Goal: Task Accomplishment & Management: Manage account settings

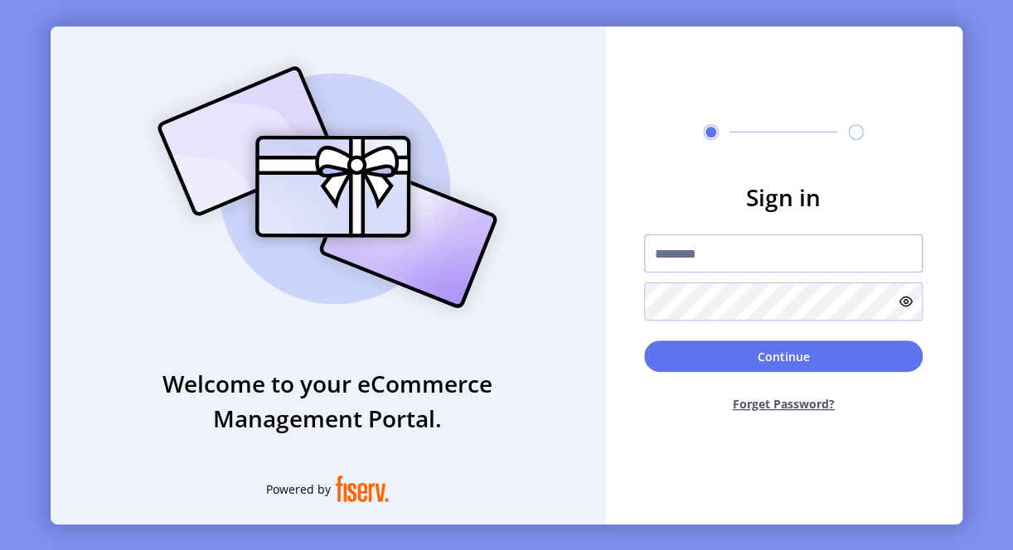
click at [679, 254] on input "text" at bounding box center [783, 254] width 278 height 38
paste input "**********"
type input "**********"
drag, startPoint x: 458, startPoint y: 550, endPoint x: 452, endPoint y: 557, distance: 9.4
click at [452, 549] on html "**********" at bounding box center [506, 275] width 1013 height 550
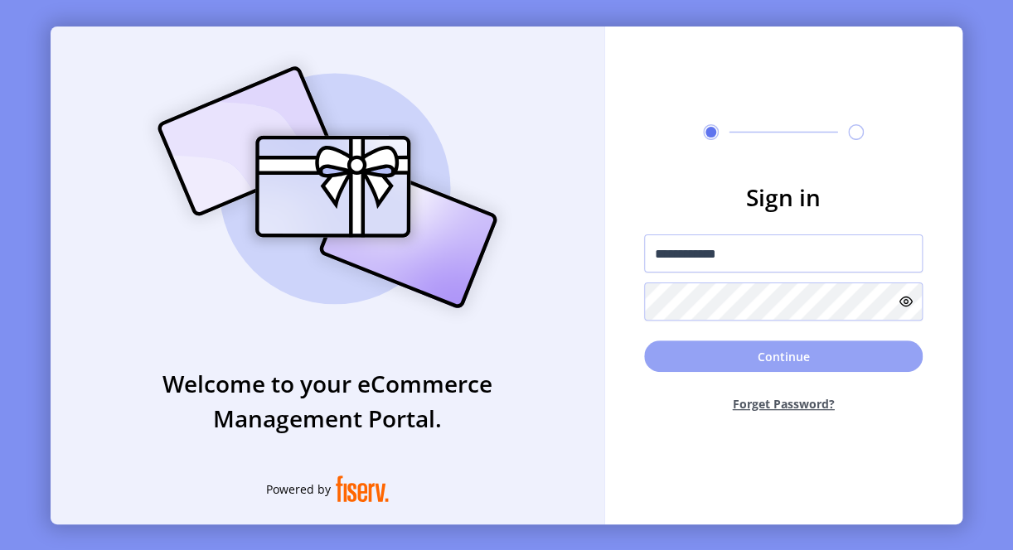
click at [701, 352] on button "Continue" at bounding box center [783, 356] width 278 height 31
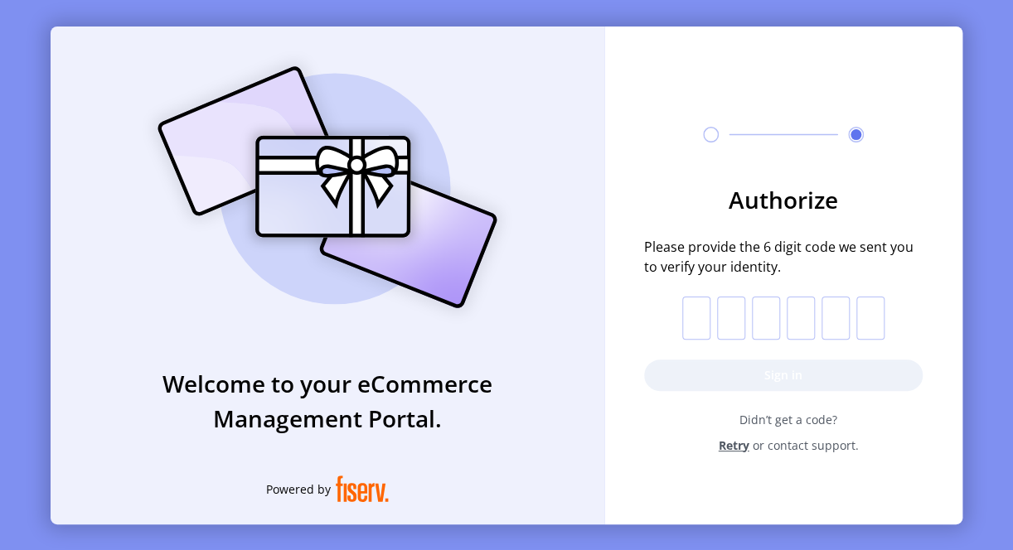
click at [709, 309] on input "text" at bounding box center [696, 318] width 28 height 43
type input "*"
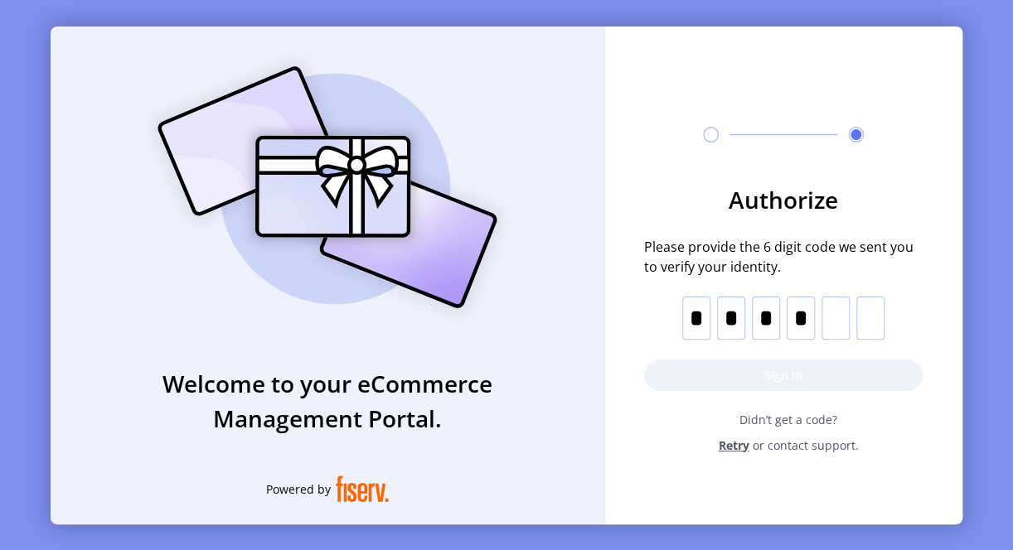
type input "*"
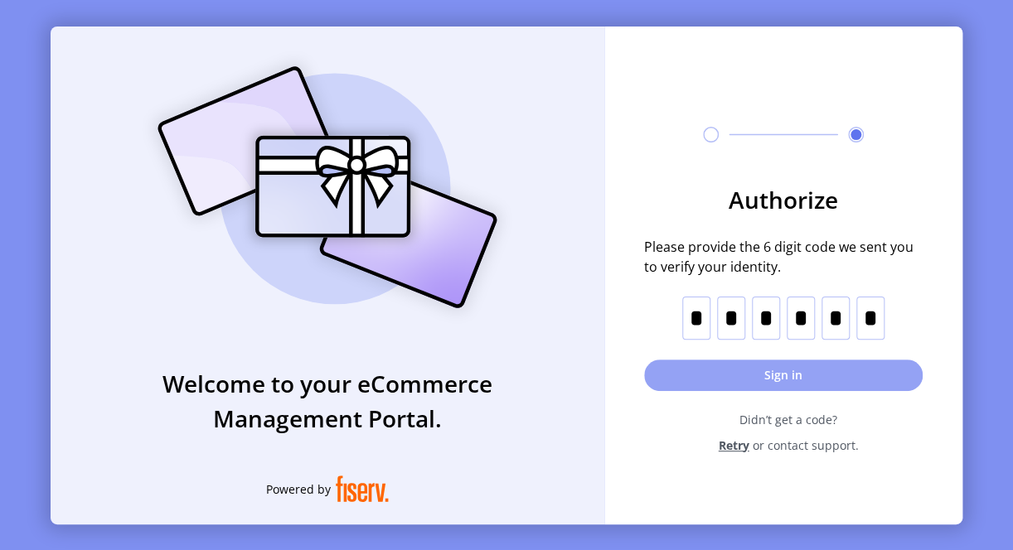
type input "*"
click at [730, 370] on button "Sign in" at bounding box center [783, 375] width 278 height 31
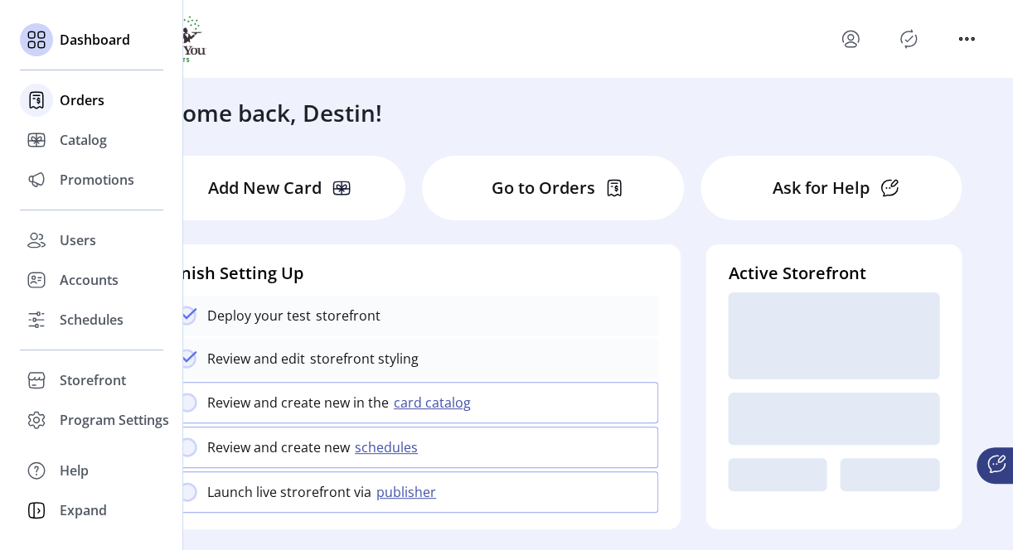
click at [69, 103] on span "Orders" at bounding box center [82, 100] width 45 height 20
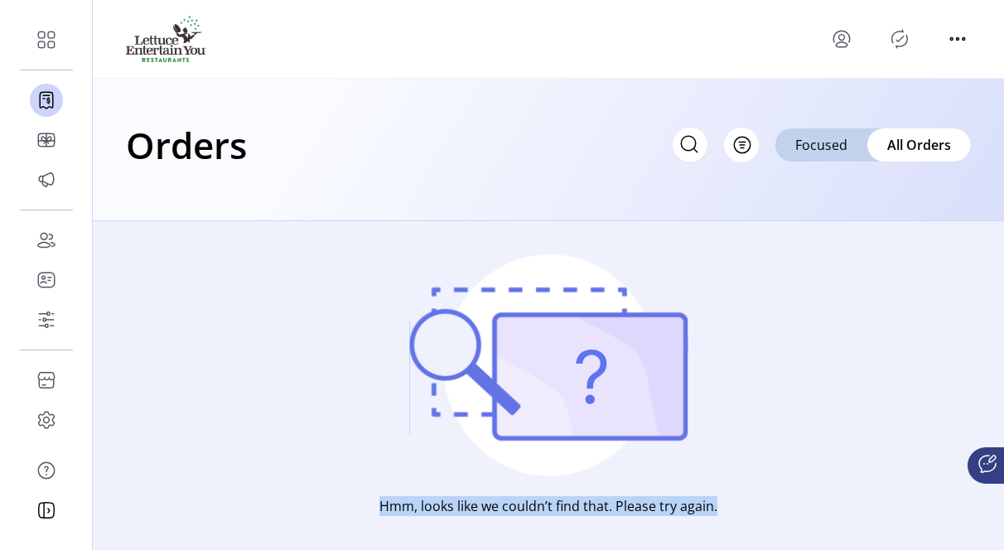
drag, startPoint x: 381, startPoint y: 506, endPoint x: 718, endPoint y: 505, distance: 337.3
click at [718, 505] on div "Hmm, looks like we couldn’t find that. Please try again." at bounding box center [549, 418] width 912 height 394
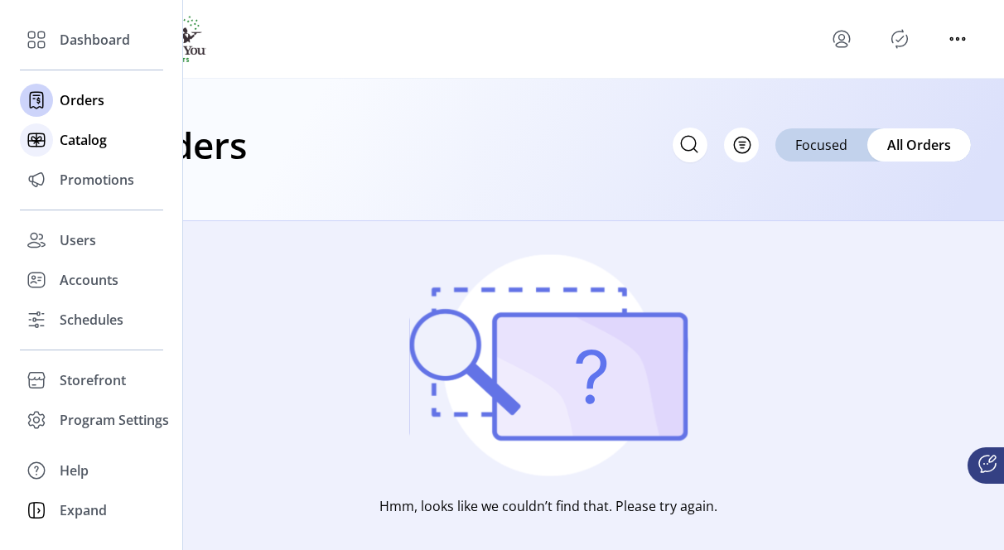
click at [82, 135] on span "Catalog" at bounding box center [83, 140] width 47 height 20
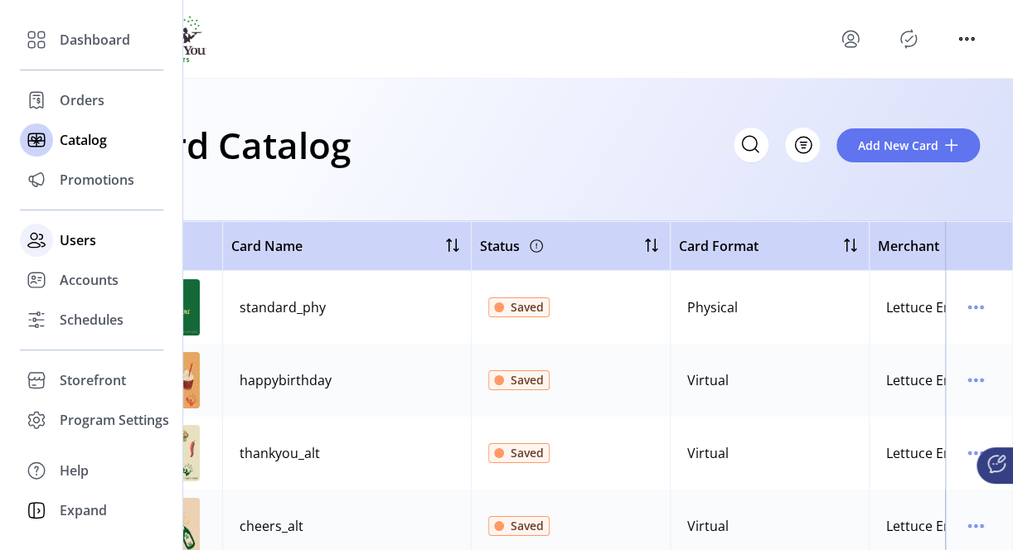
click at [76, 241] on span "Users" at bounding box center [78, 240] width 36 height 20
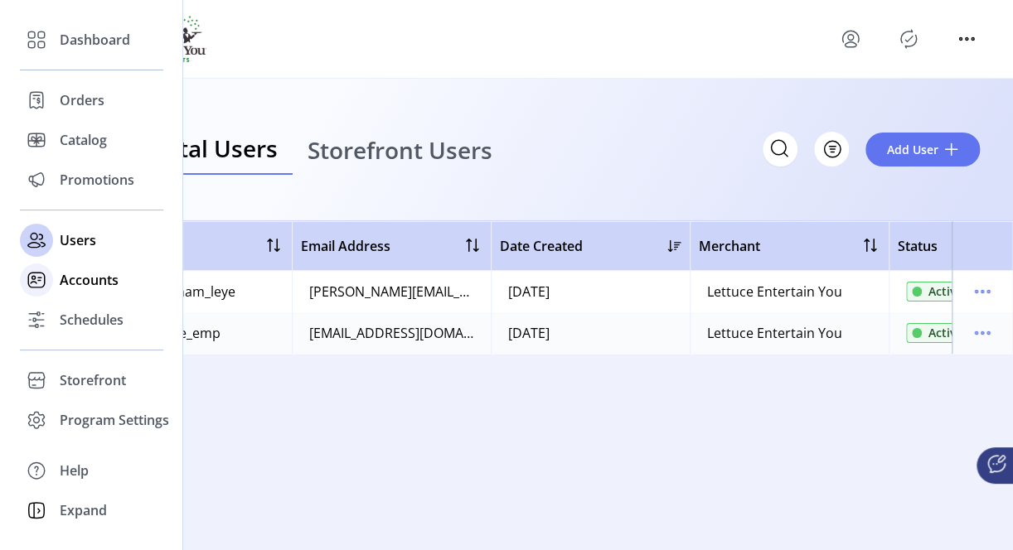
click at [83, 283] on span "Accounts" at bounding box center [89, 280] width 59 height 20
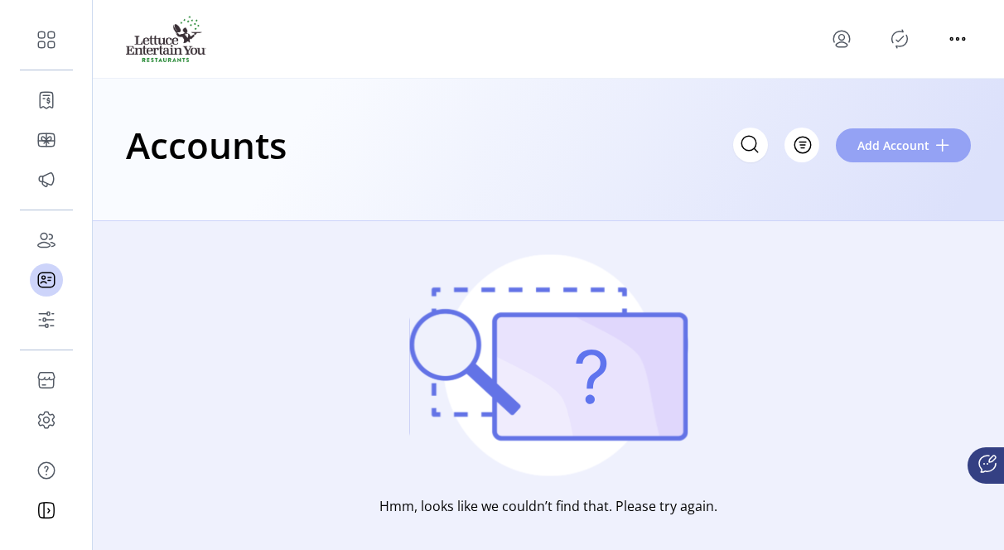
click at [882, 141] on span "Add Account" at bounding box center [894, 145] width 72 height 17
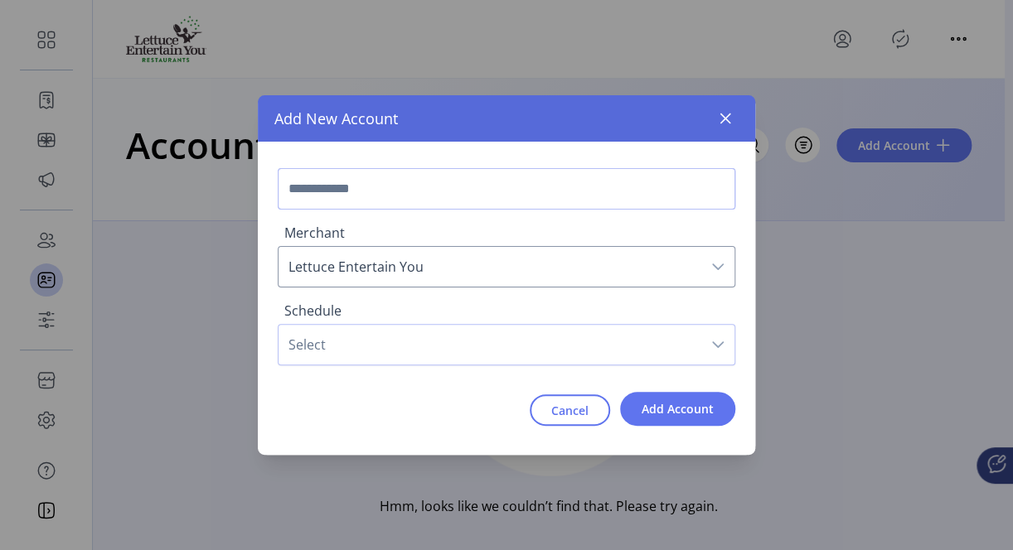
click at [303, 189] on input "text" at bounding box center [506, 188] width 457 height 41
click at [294, 334] on span "Select" at bounding box center [489, 345] width 423 height 40
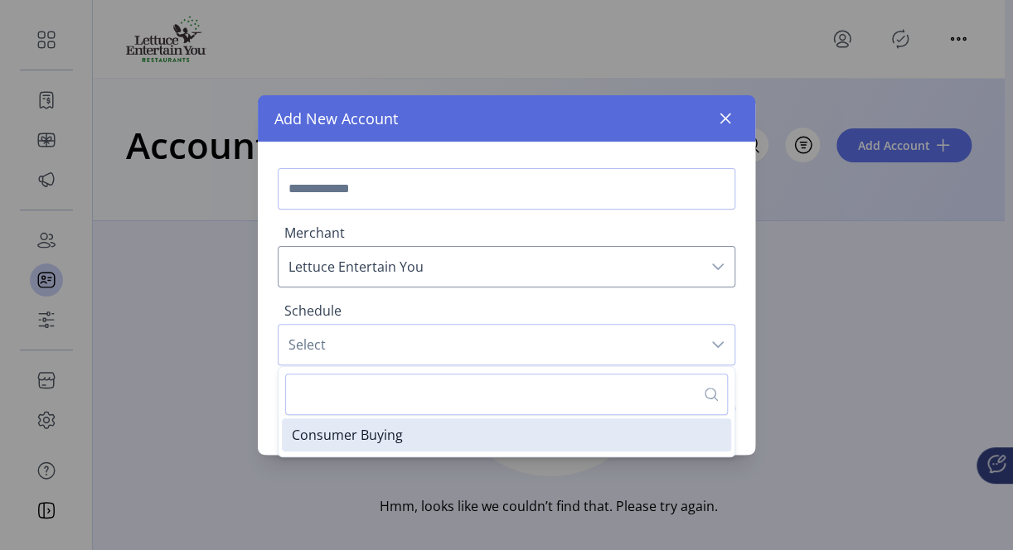
click at [361, 391] on input "text" at bounding box center [506, 394] width 442 height 41
click at [724, 113] on icon "button" at bounding box center [724, 118] width 13 height 13
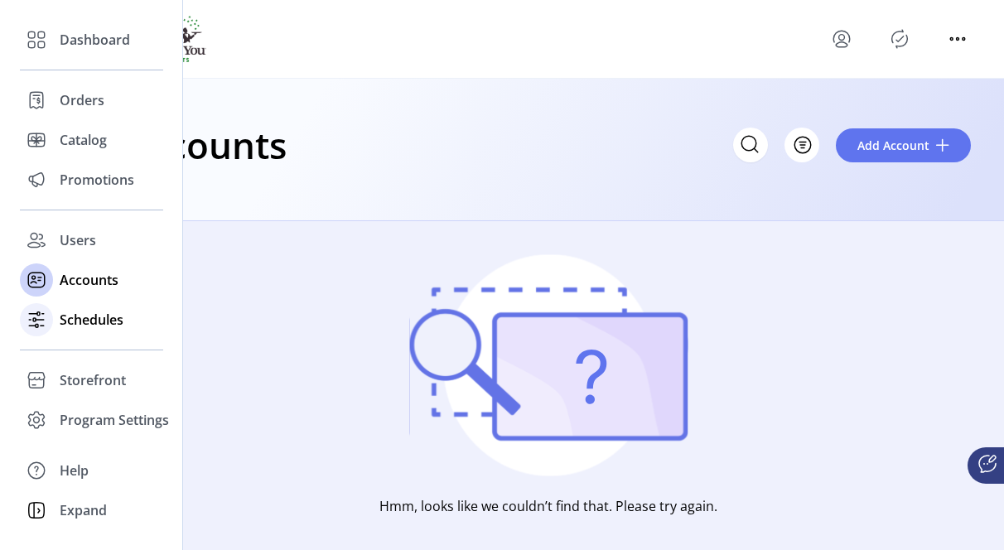
click at [64, 325] on span "Schedules" at bounding box center [92, 320] width 64 height 20
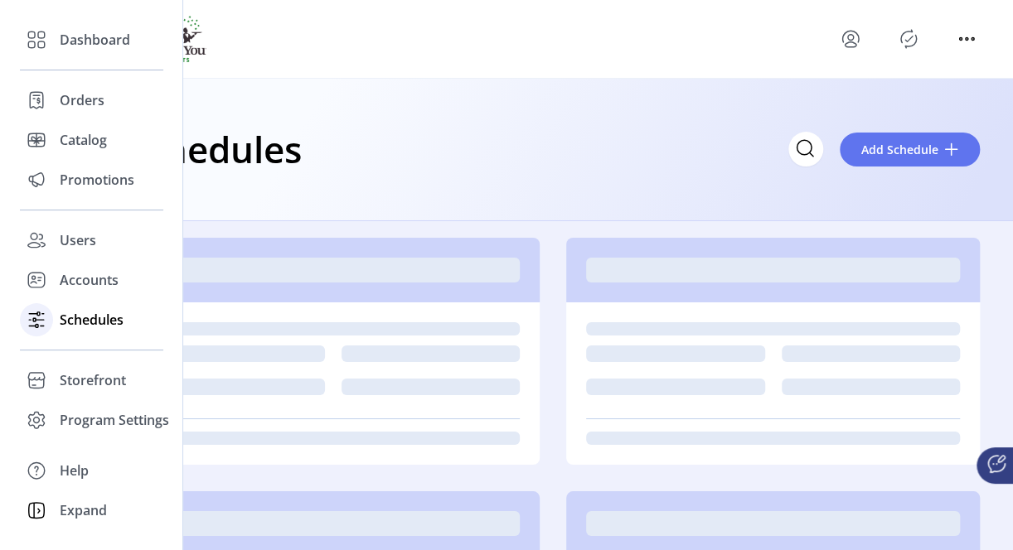
click at [87, 315] on span "Schedules" at bounding box center [92, 320] width 64 height 20
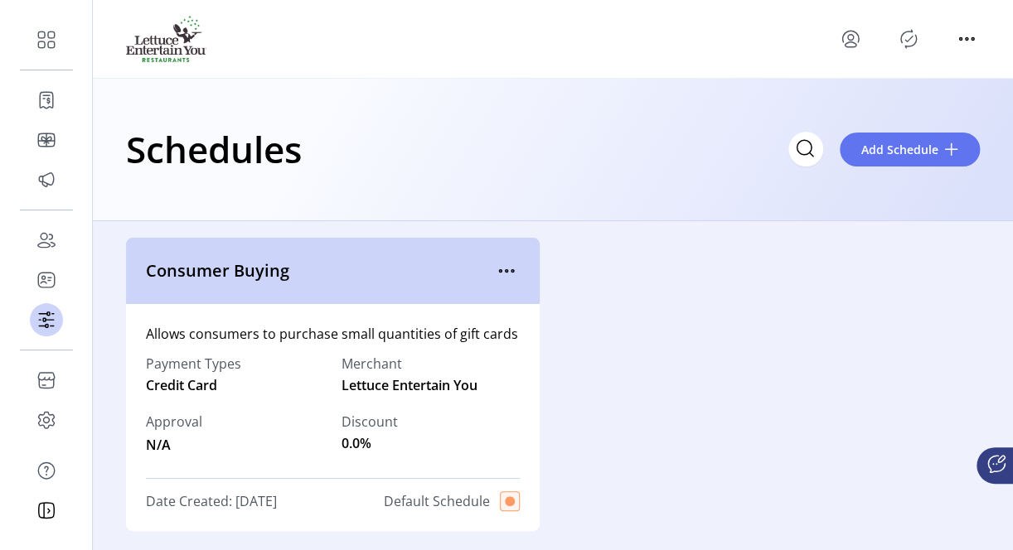
click at [152, 502] on span "Date Created: [DATE]" at bounding box center [211, 501] width 131 height 20
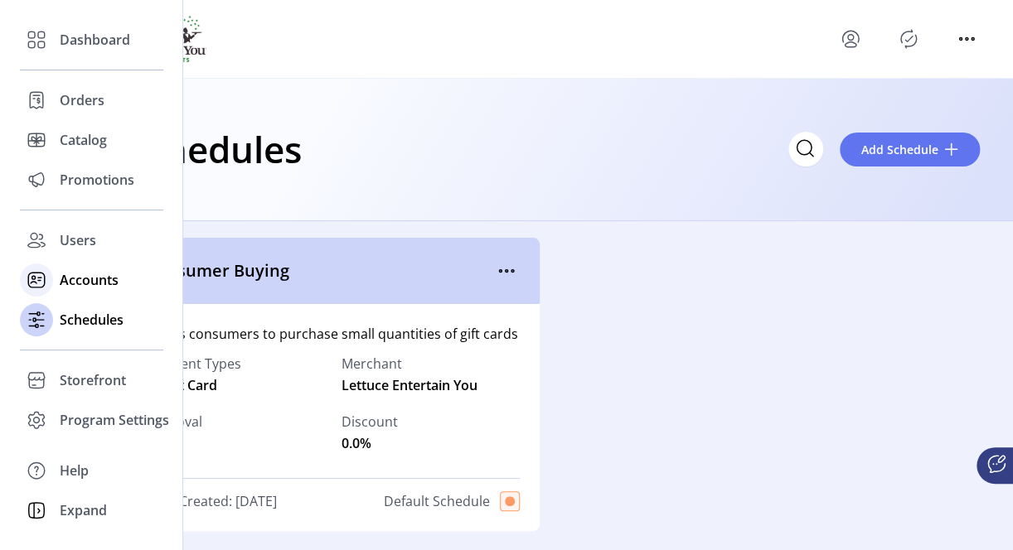
click at [73, 277] on span "Accounts" at bounding box center [89, 280] width 59 height 20
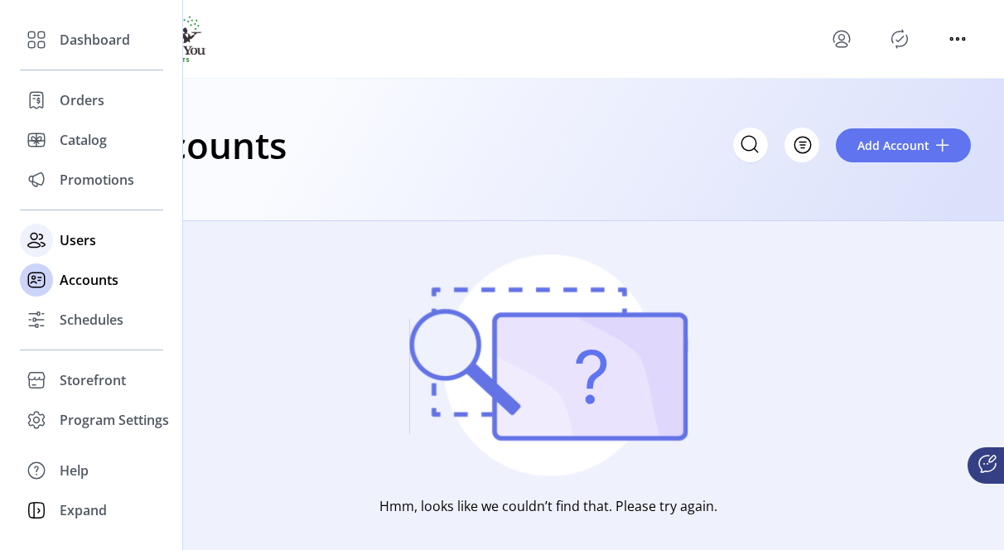
click at [66, 246] on span "Users" at bounding box center [78, 240] width 36 height 20
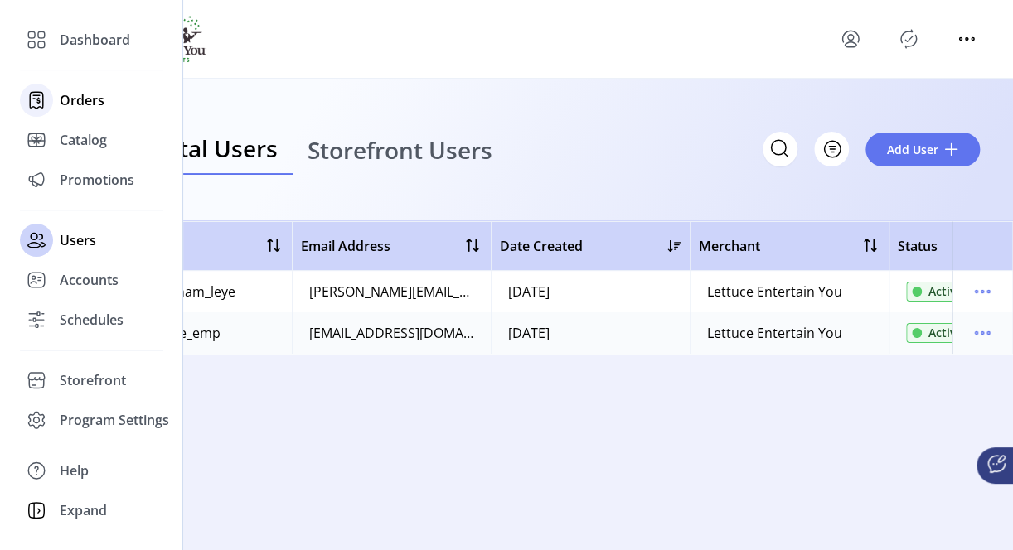
click at [92, 99] on span "Orders" at bounding box center [82, 100] width 45 height 20
